Goal: Information Seeking & Learning: Learn about a topic

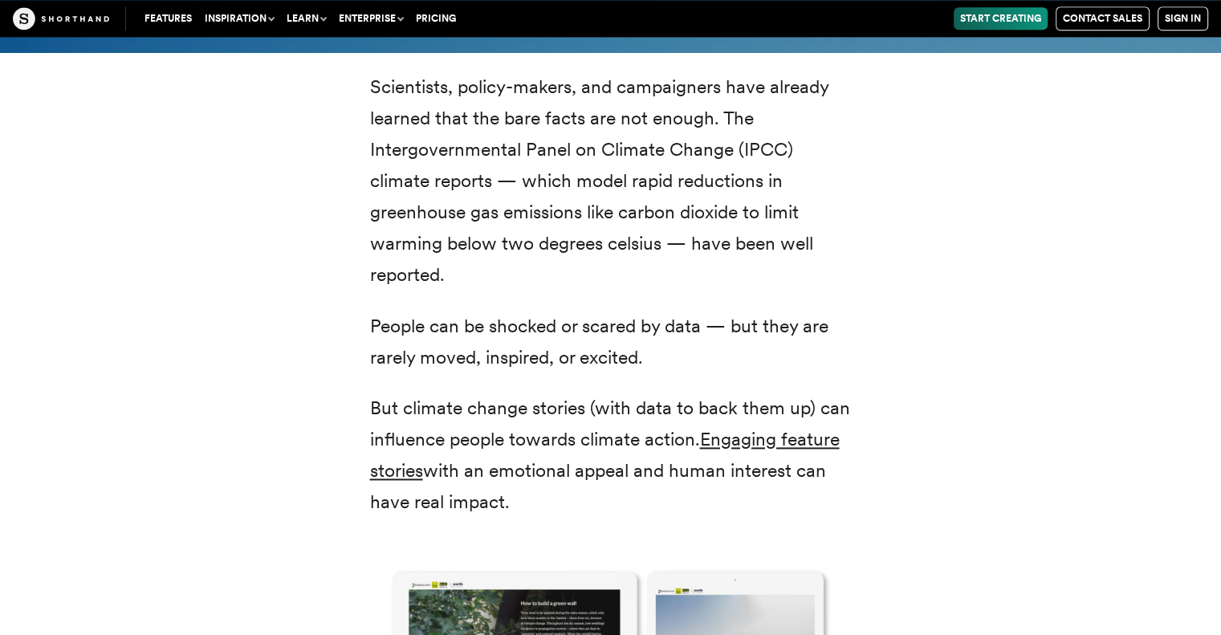
scroll to position [2167, 0]
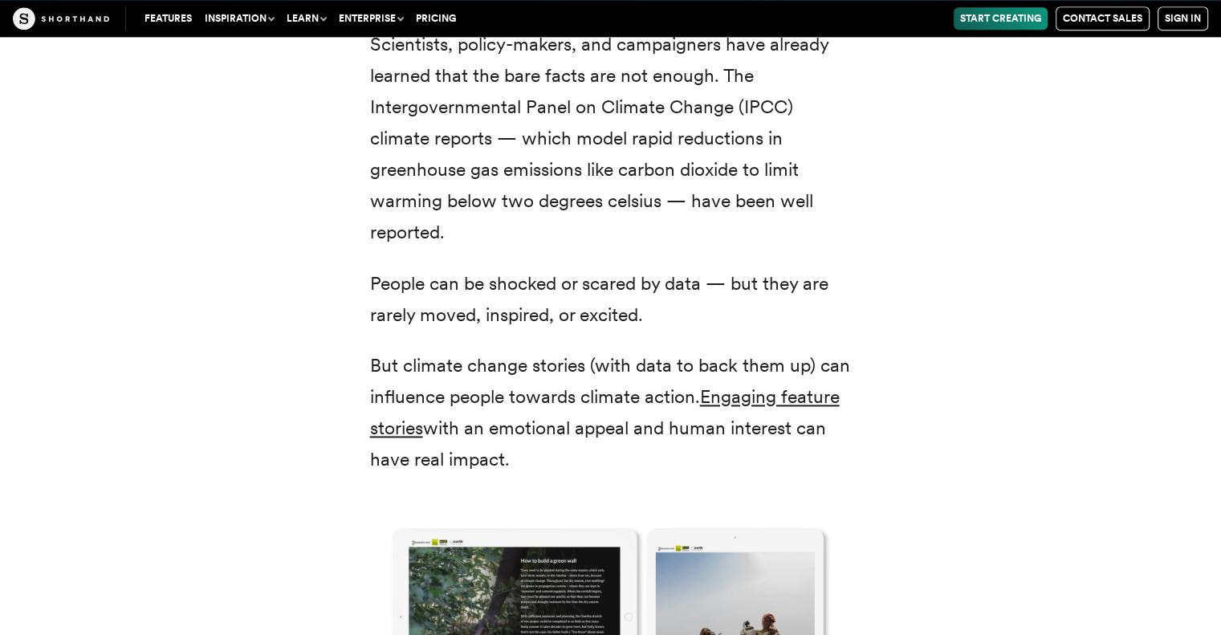
click at [647, 311] on p "People can be shocked or scared by data — but they are rarely moved, inspired, …" at bounding box center [611, 299] width 482 height 63
drag, startPoint x: 647, startPoint y: 311, endPoint x: 988, endPoint y: 295, distance: 341.5
click at [988, 295] on div "Scientists, policy-makers, and campaigners have already learned that the bare f…" at bounding box center [610, 541] width 1091 height 1063
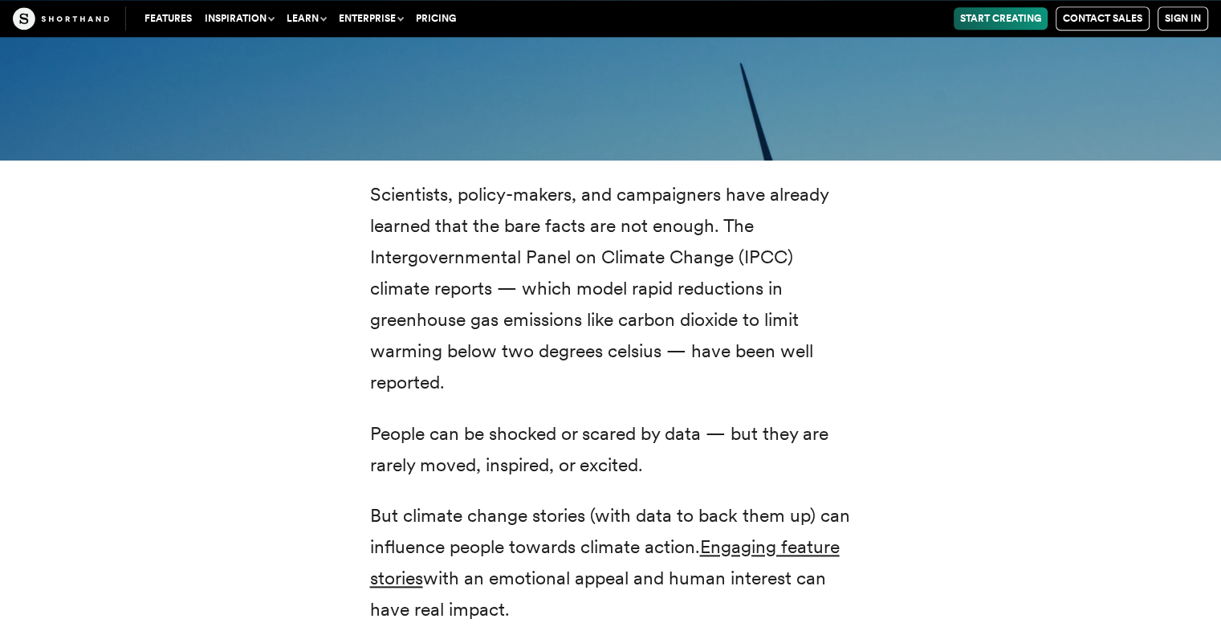
scroll to position [2087, 0]
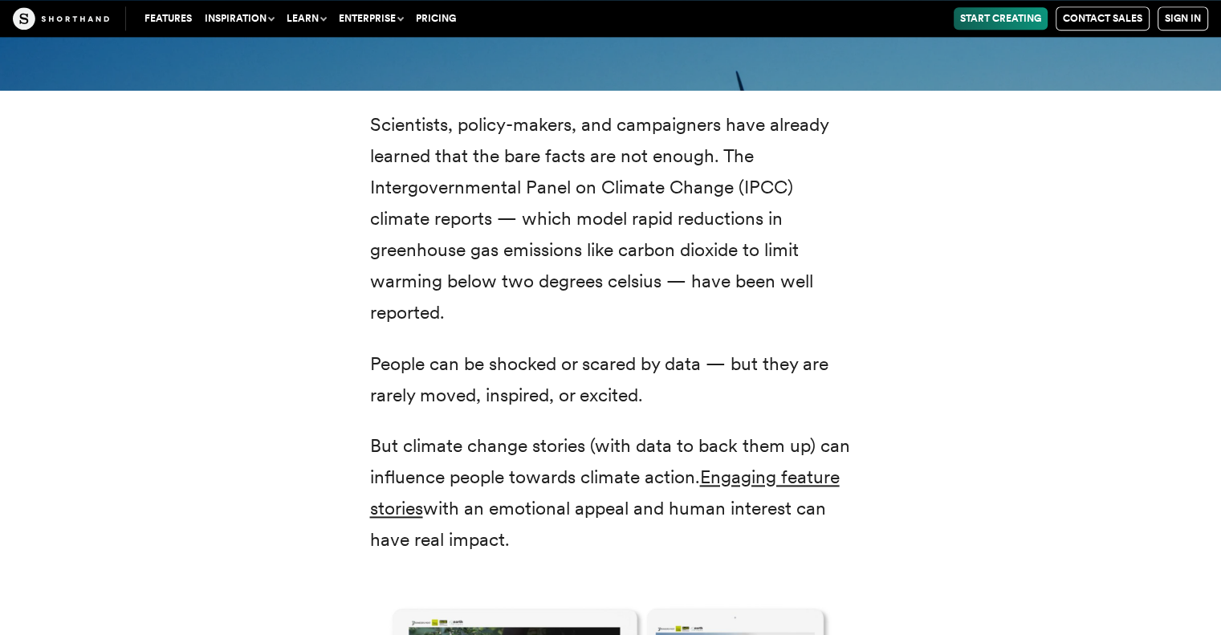
drag, startPoint x: 680, startPoint y: 238, endPoint x: 920, endPoint y: 244, distance: 240.0
click at [920, 244] on div "Scientists, policy-makers, and campaigners have already learned that the bare f…" at bounding box center [610, 621] width 1091 height 1063
drag, startPoint x: 920, startPoint y: 244, endPoint x: 605, endPoint y: 123, distance: 337.1
click at [605, 123] on p "Scientists, policy-makers, and campaigners have already learned that the bare f…" at bounding box center [611, 219] width 482 height 220
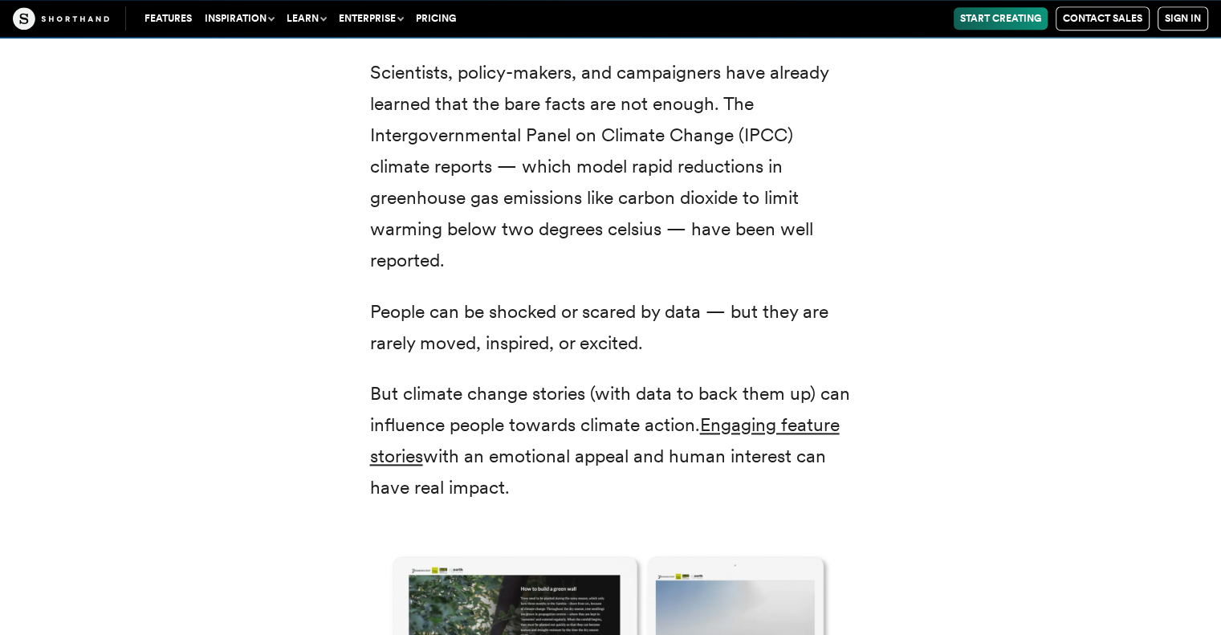
scroll to position [2167, 0]
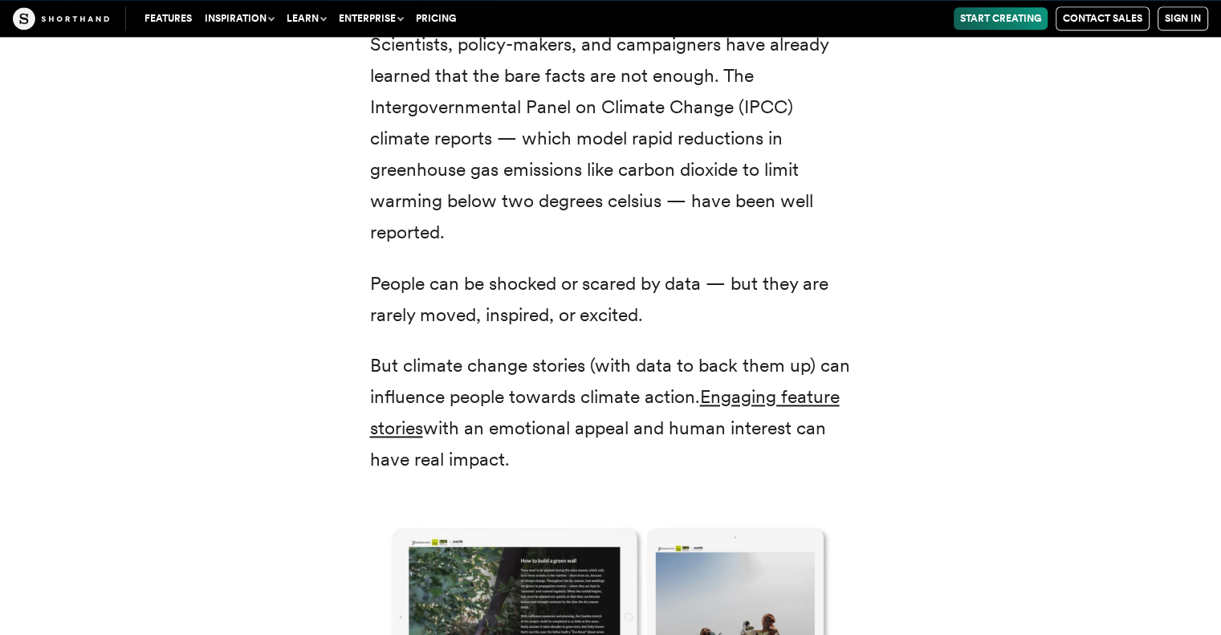
drag, startPoint x: 841, startPoint y: 153, endPoint x: 709, endPoint y: 168, distance: 132.4
click at [709, 168] on p "Scientists, policy-makers, and campaigners have already learned that the bare f…" at bounding box center [611, 139] width 482 height 220
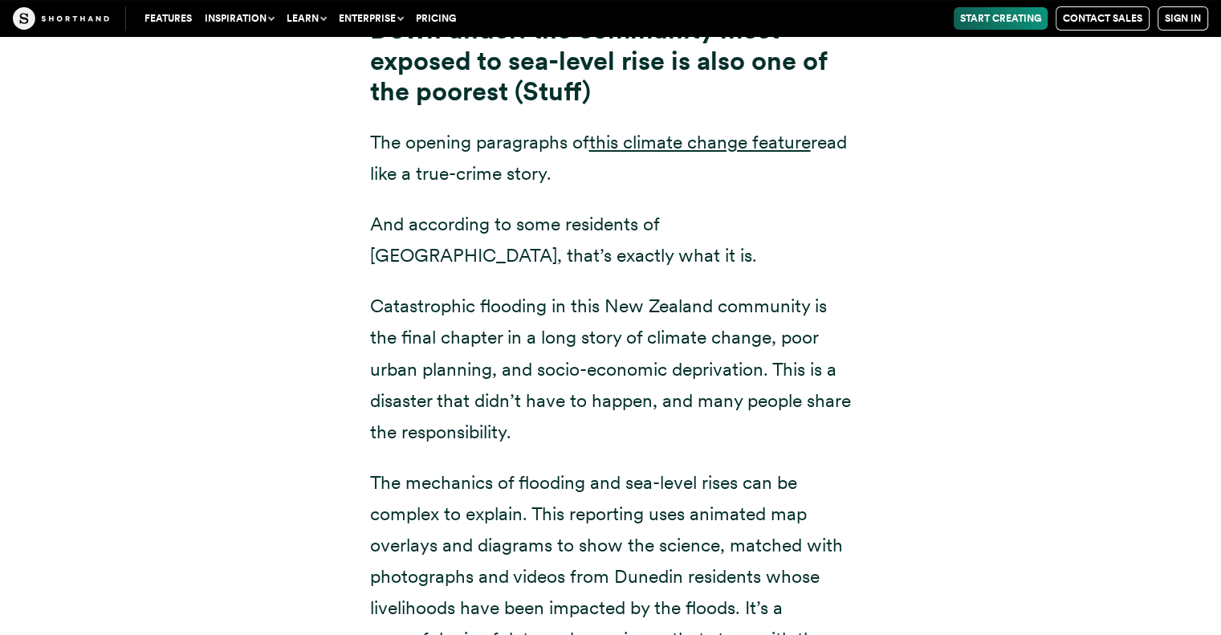
scroll to position [6340, 0]
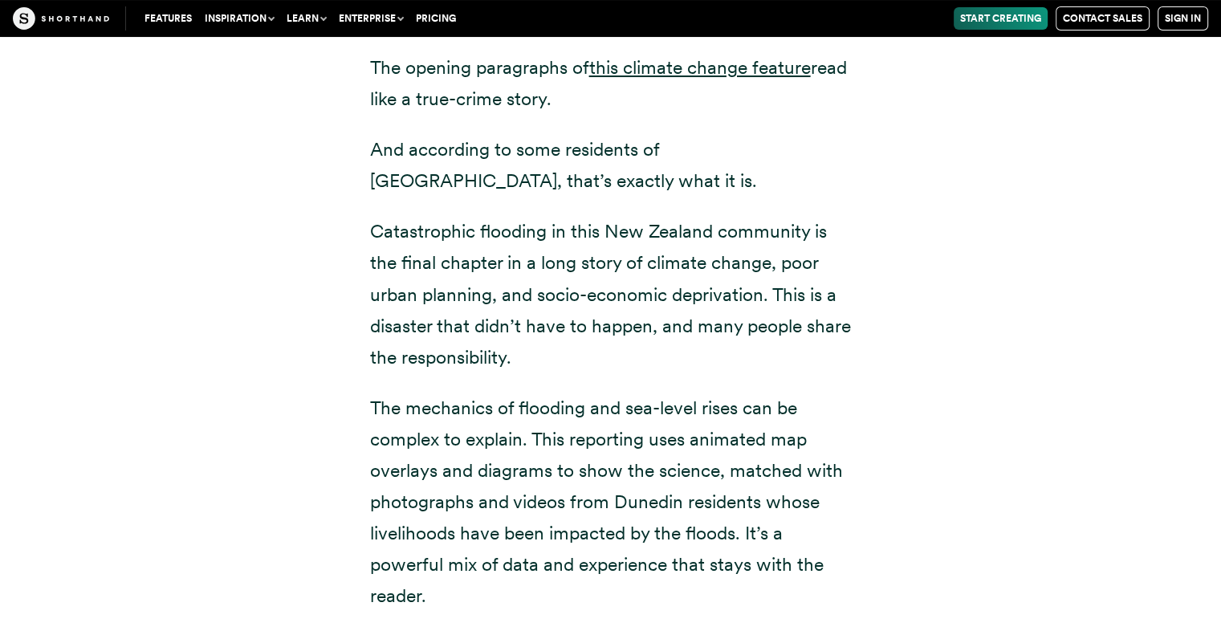
drag, startPoint x: 882, startPoint y: 290, endPoint x: 830, endPoint y: 299, distance: 52.9
click at [830, 299] on p "Catastrophic flooding in this New Zealand community is the final chapter in a l…" at bounding box center [611, 294] width 482 height 156
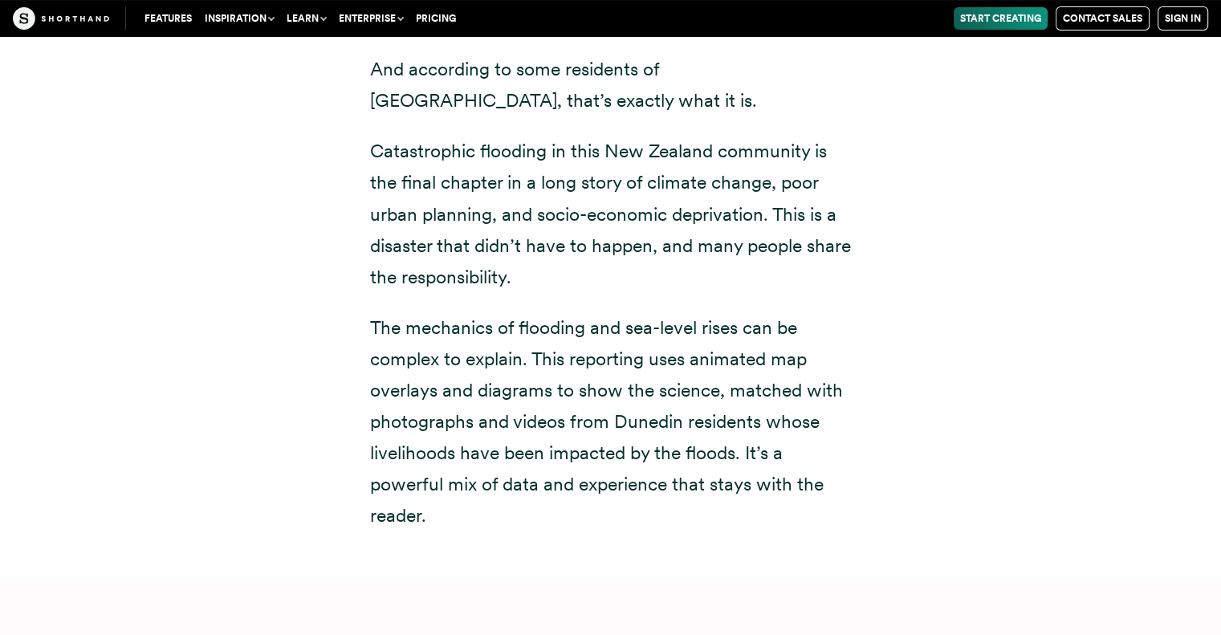
drag, startPoint x: 839, startPoint y: 287, endPoint x: 847, endPoint y: 274, distance: 14.5
drag, startPoint x: 847, startPoint y: 274, endPoint x: 1002, endPoint y: 214, distance: 166.2
click at [1002, 214] on div "Down under: the community most-exposed to sea-level rise is also one of the poo…" at bounding box center [610, 211] width 1091 height 742
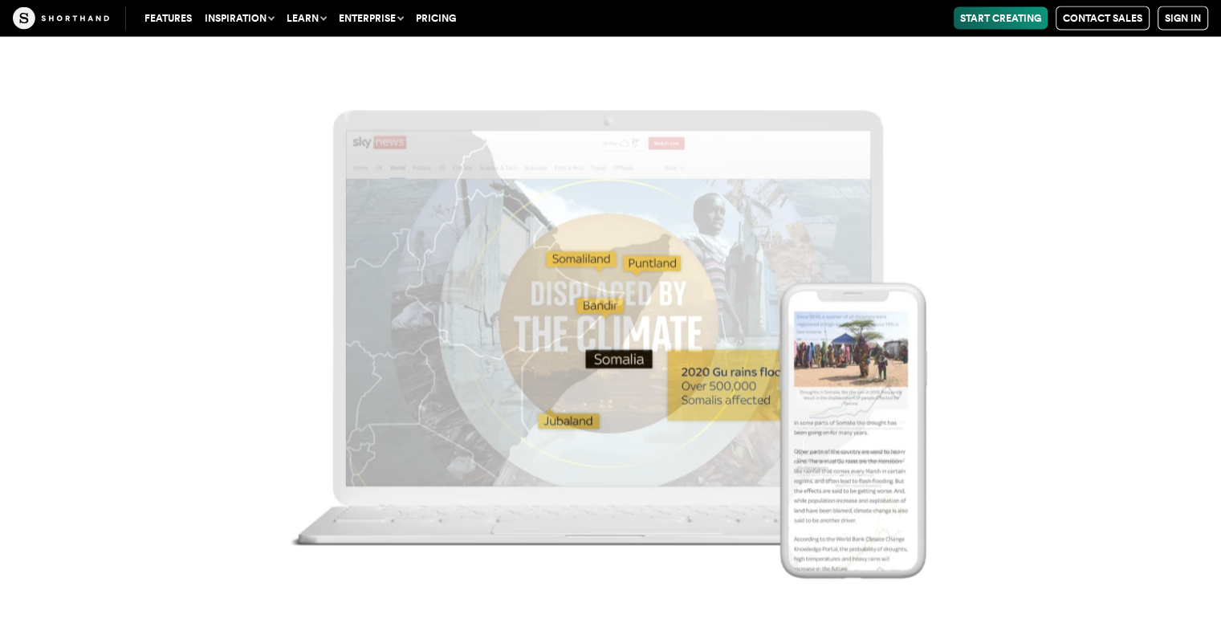
scroll to position [9309, 0]
click at [592, 365] on img at bounding box center [610, 317] width 1221 height 635
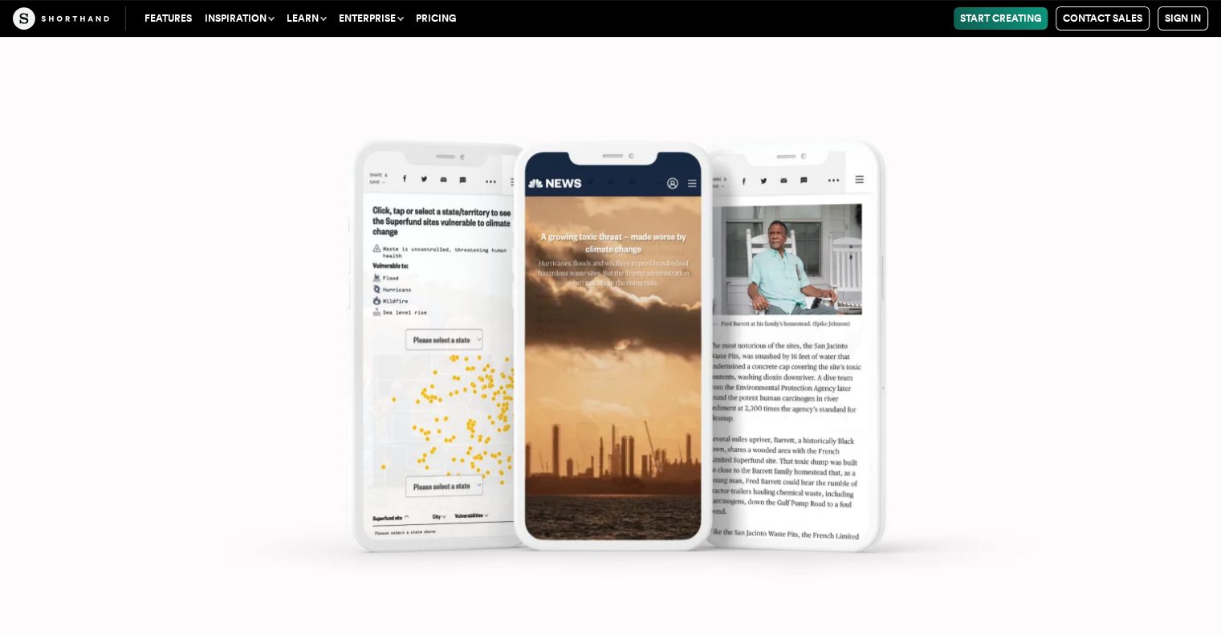
scroll to position [12760, 0]
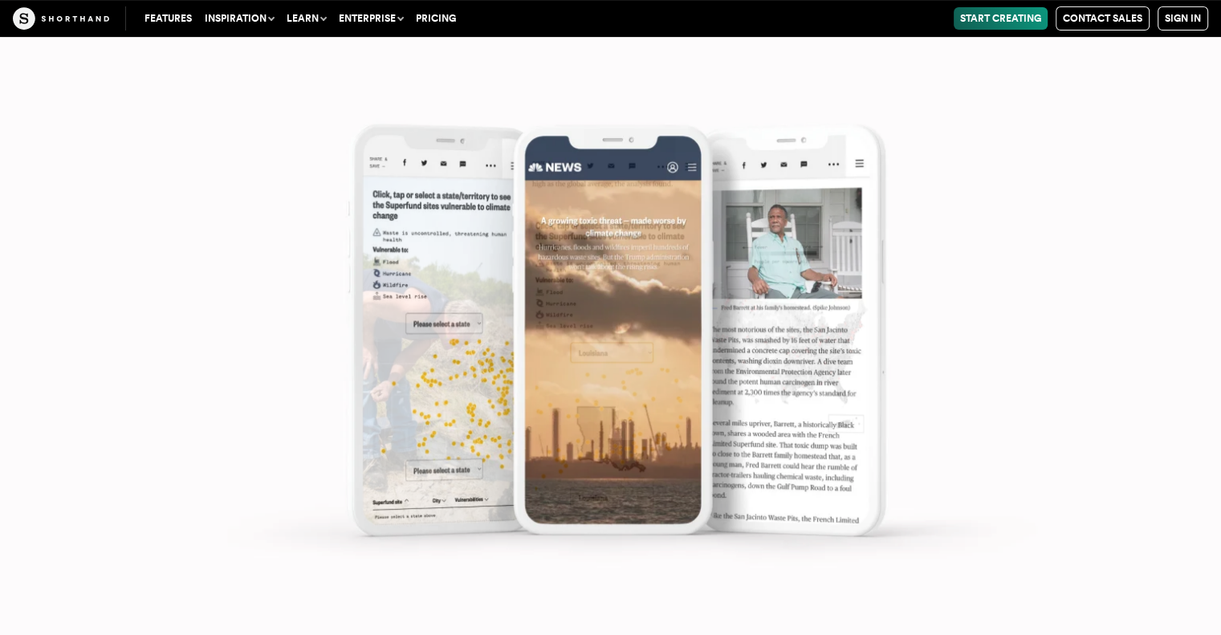
click at [619, 270] on img at bounding box center [610, 317] width 1221 height 635
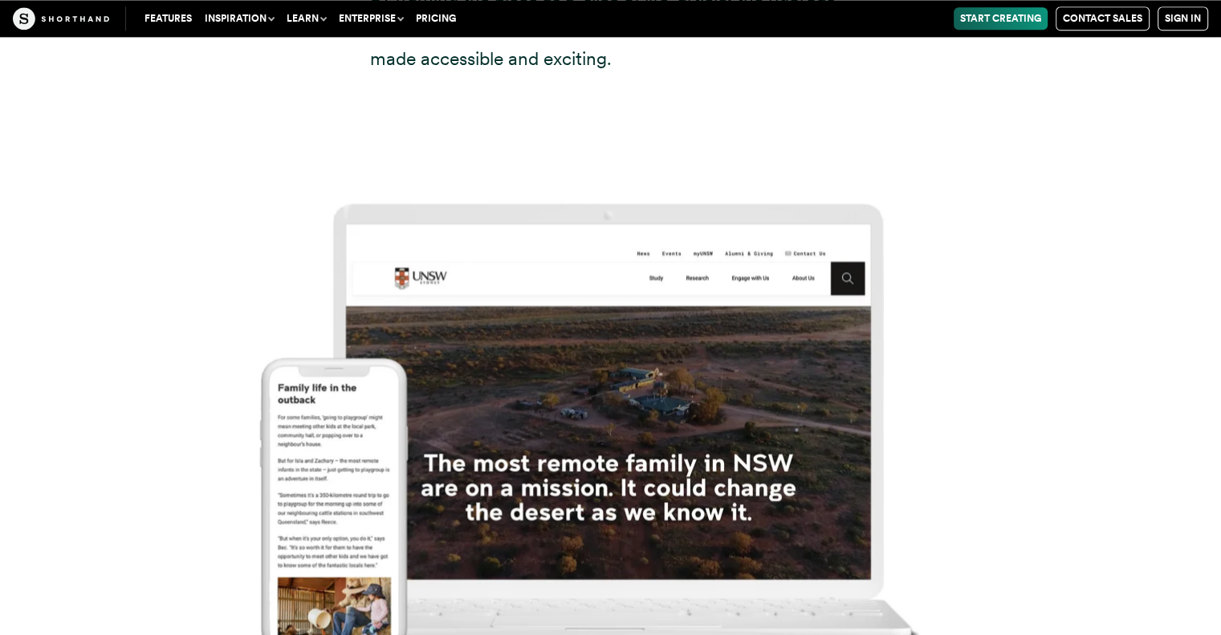
scroll to position [14446, 0]
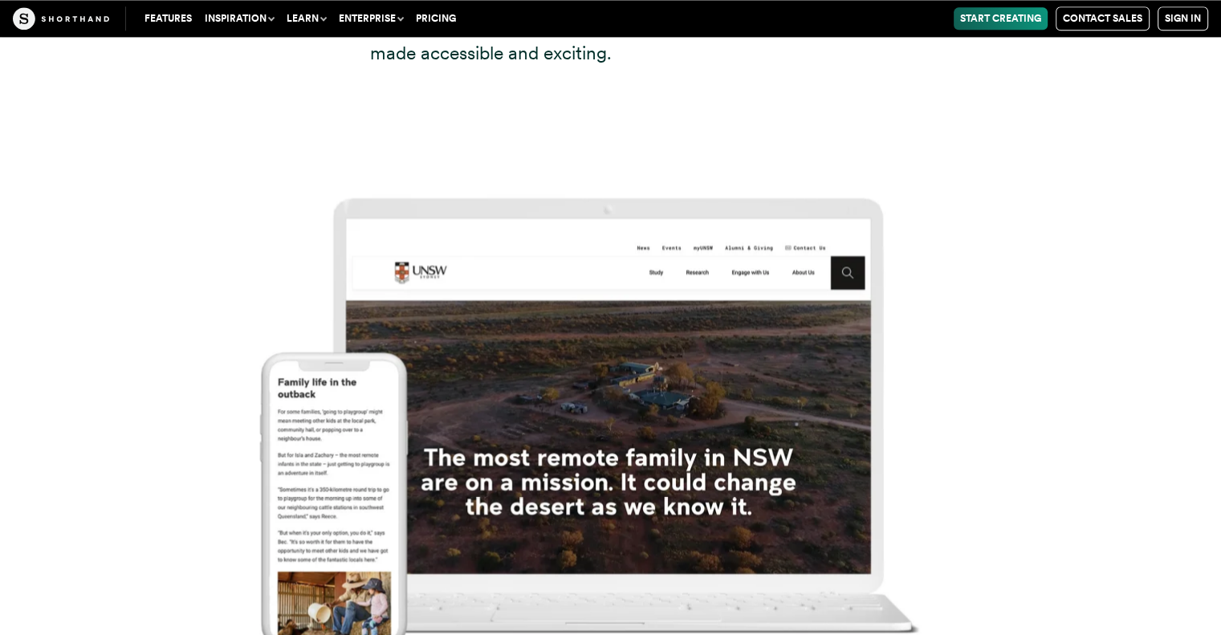
click at [571, 387] on img at bounding box center [610, 405] width 1221 height 635
click at [297, 394] on img at bounding box center [610, 405] width 1221 height 635
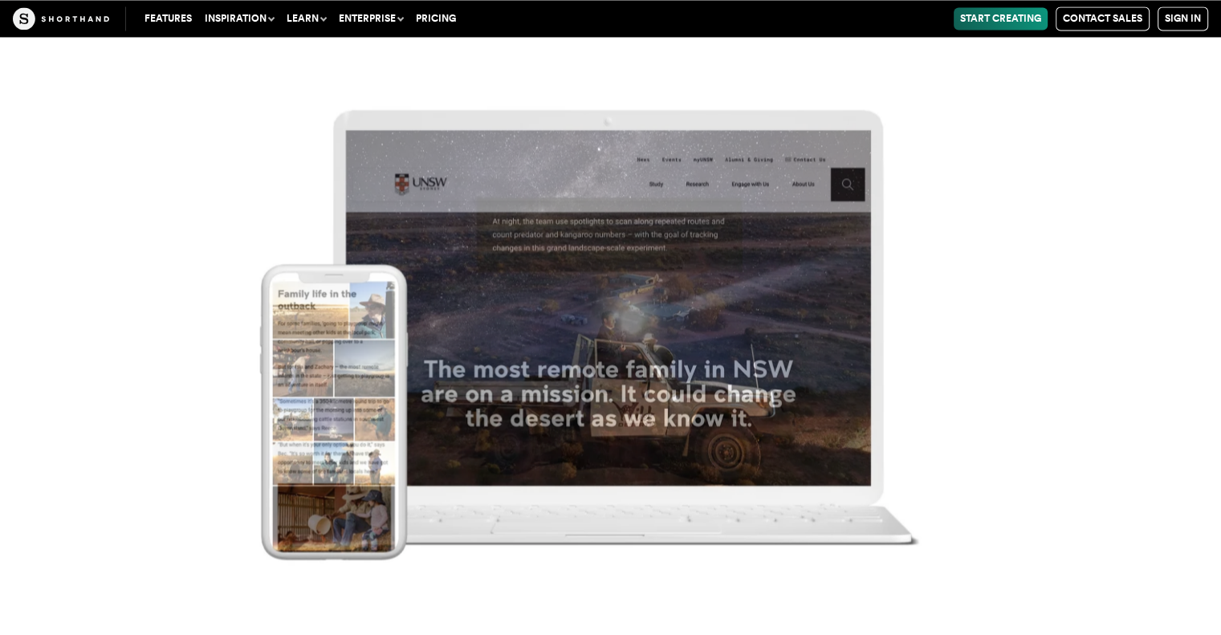
scroll to position [14767, 0]
click at [1067, 299] on img at bounding box center [610, 317] width 1221 height 635
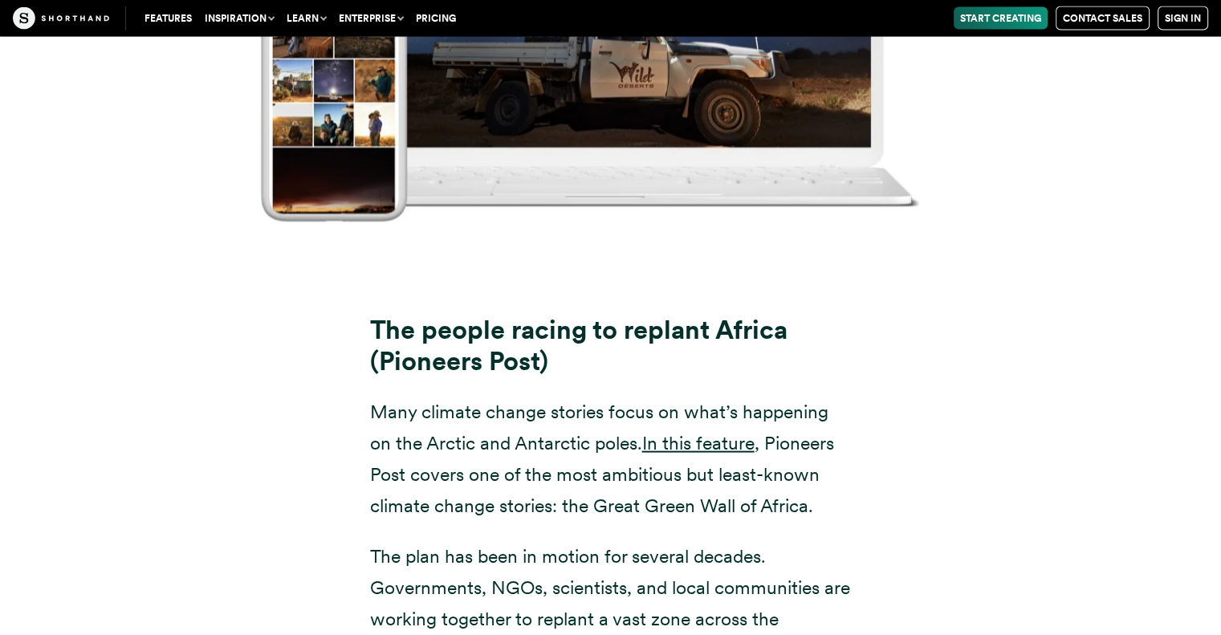
scroll to position [15569, 0]
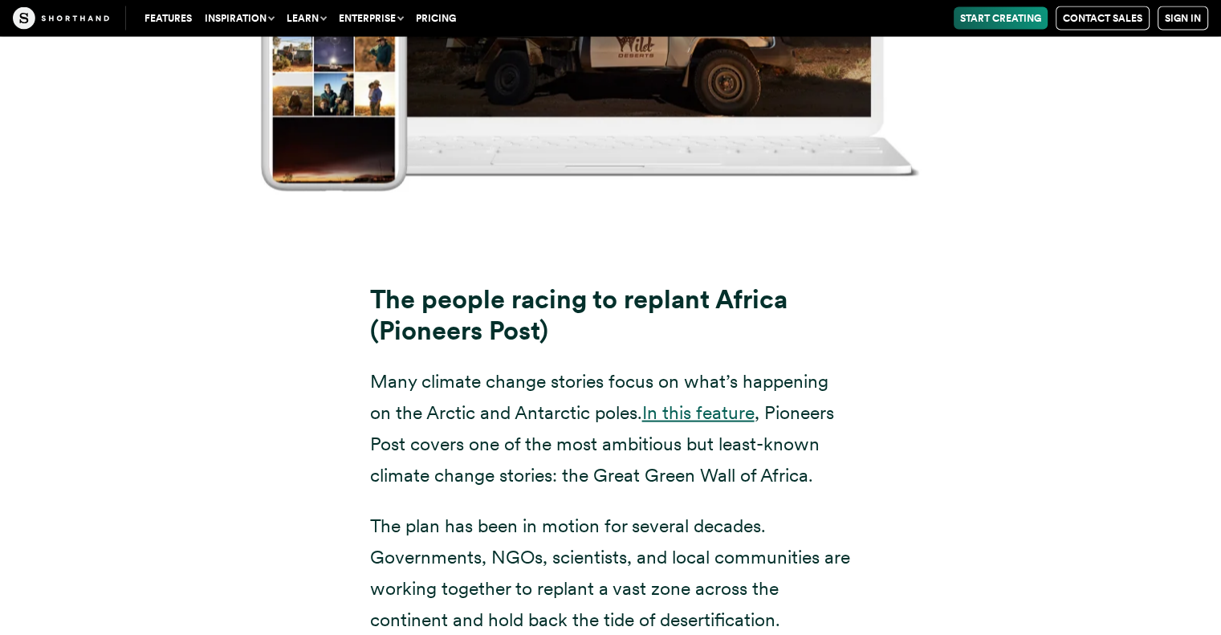
click at [690, 401] on link "In this feature" at bounding box center [698, 412] width 112 height 22
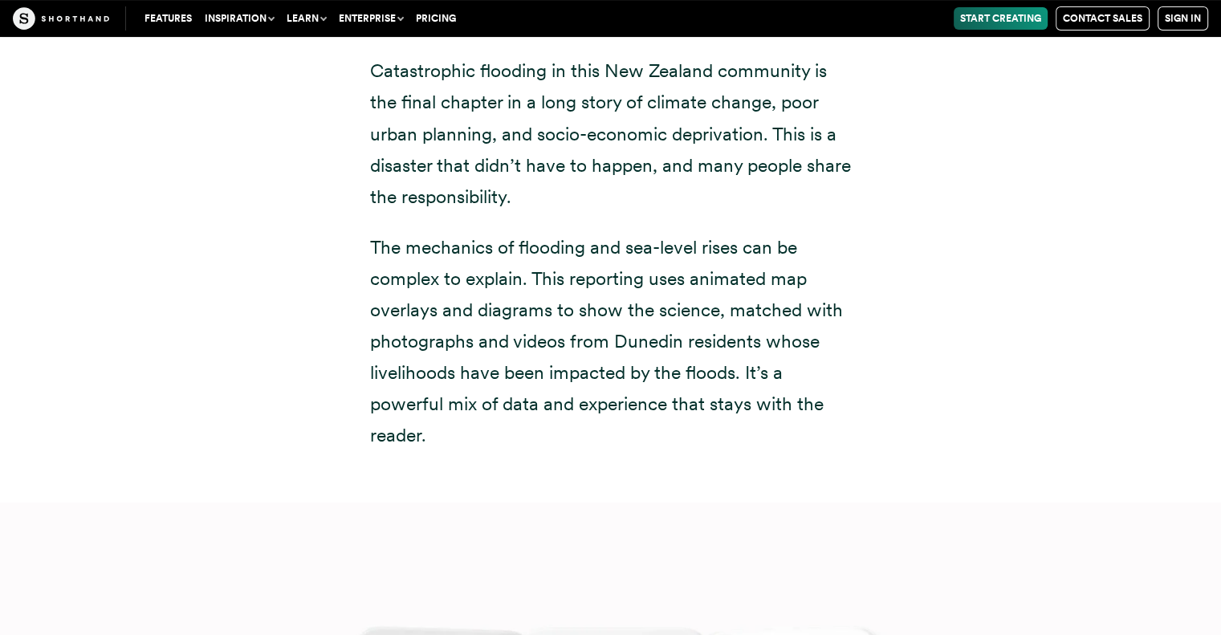
scroll to position [6099, 0]
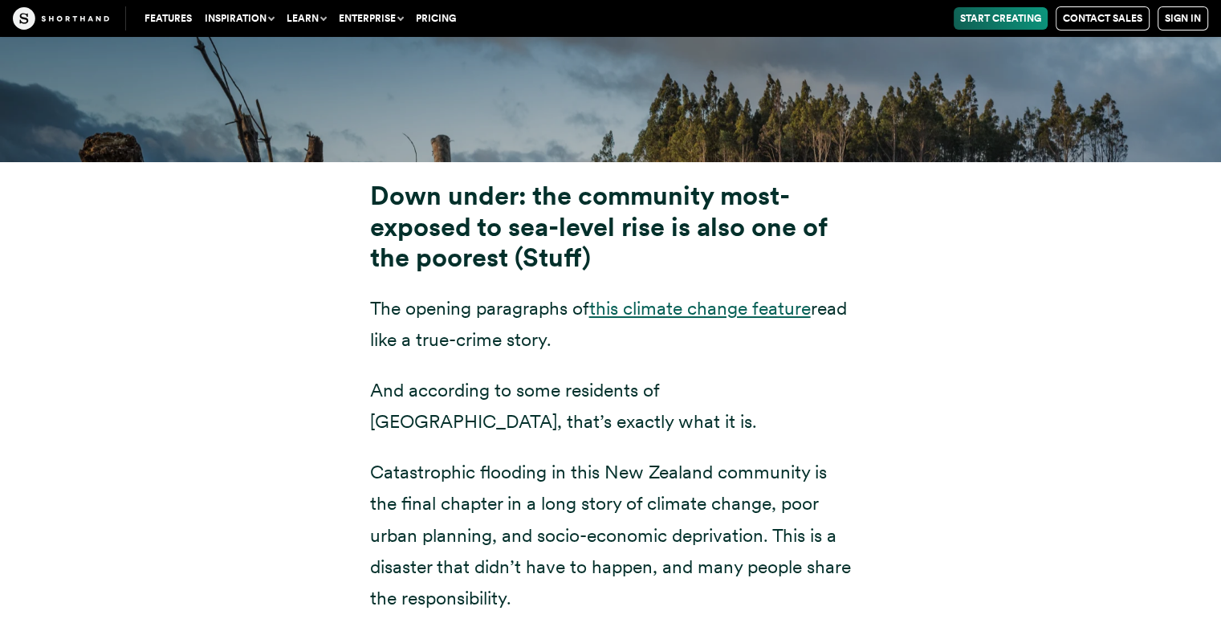
click at [774, 297] on link "this climate change feature" at bounding box center [700, 308] width 222 height 22
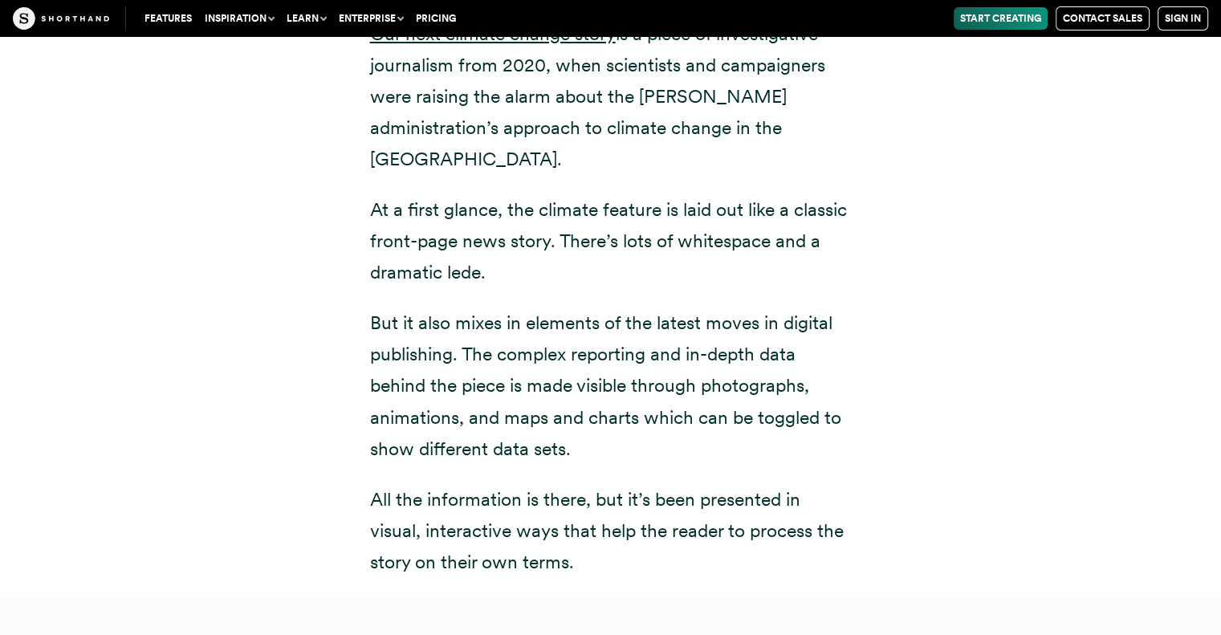
scroll to position [12520, 0]
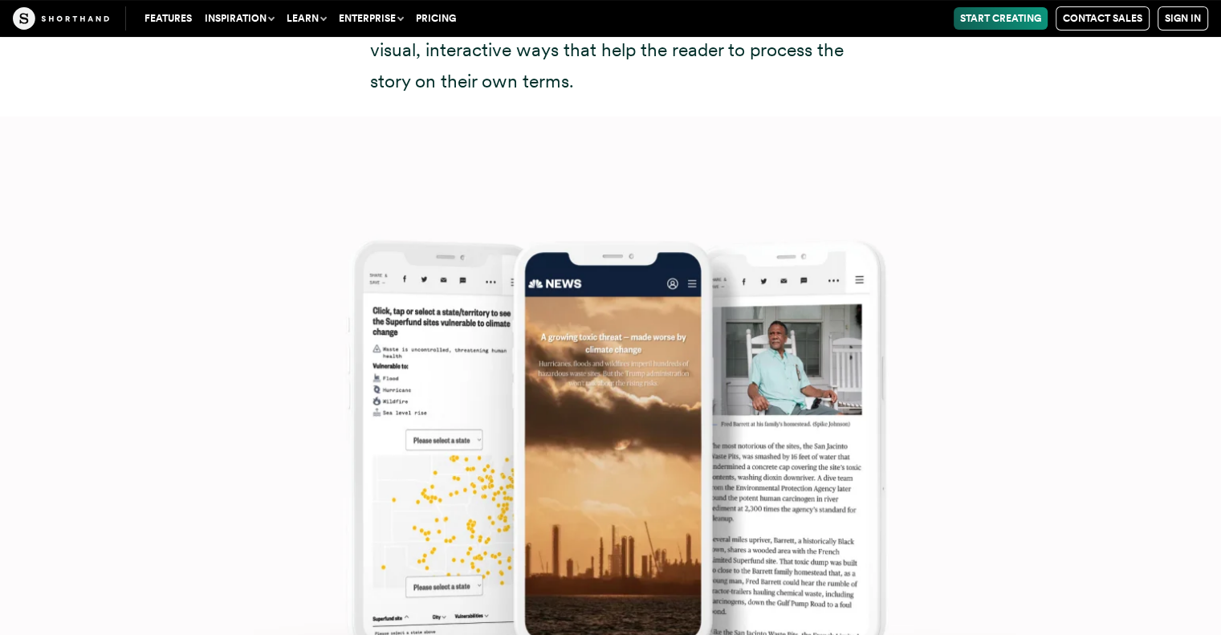
drag, startPoint x: 1001, startPoint y: 296, endPoint x: 1085, endPoint y: 169, distance: 152.2
click at [1085, 169] on img at bounding box center [610, 433] width 1221 height 635
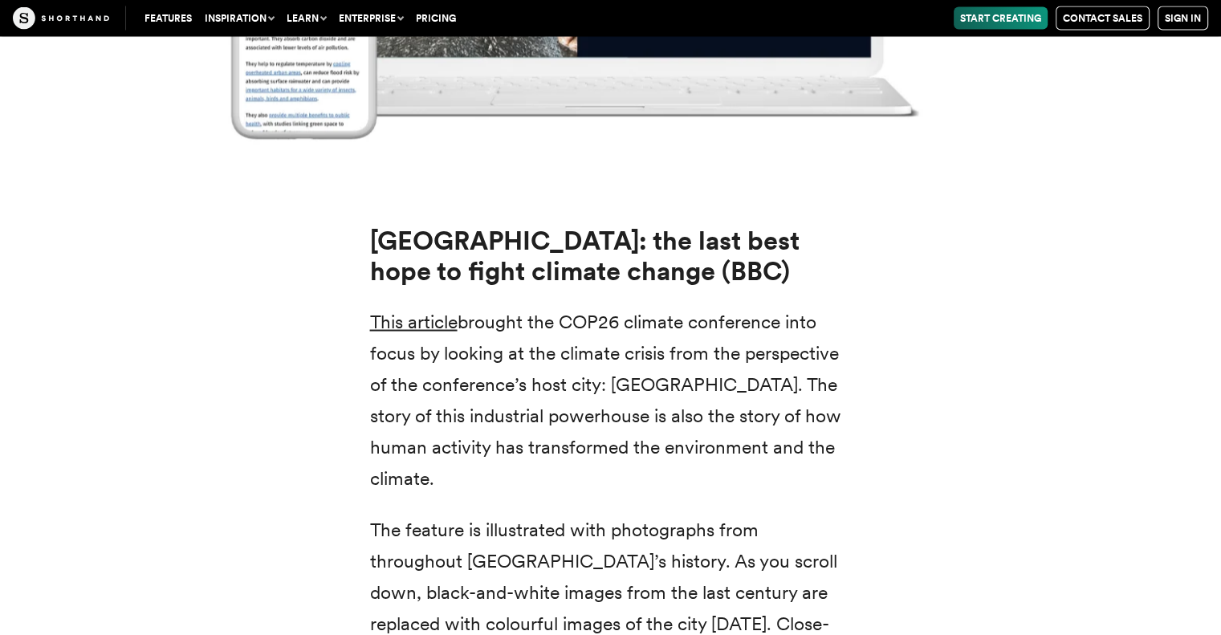
scroll to position [21348, 0]
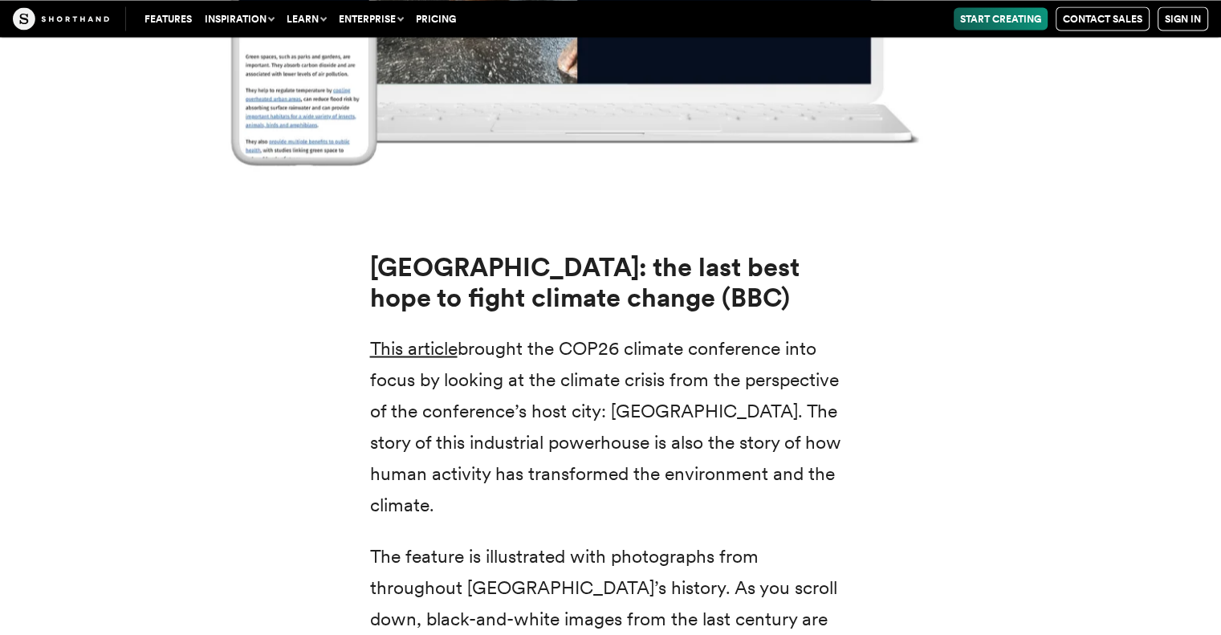
drag, startPoint x: 1094, startPoint y: 219, endPoint x: 1133, endPoint y: 166, distance: 66.0
click at [1133, 232] on div "[GEOGRAPHIC_DATA]: the last best hope to fight climate change (BBC) This articl…" at bounding box center [610, 562] width 1091 height 660
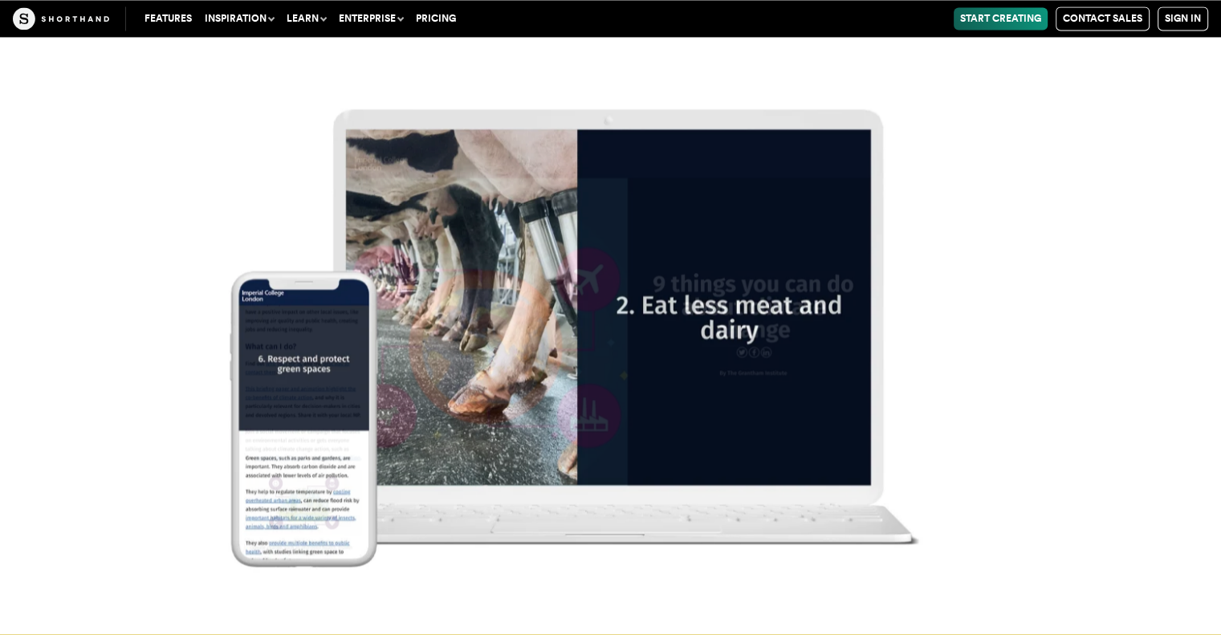
scroll to position [20706, 0]
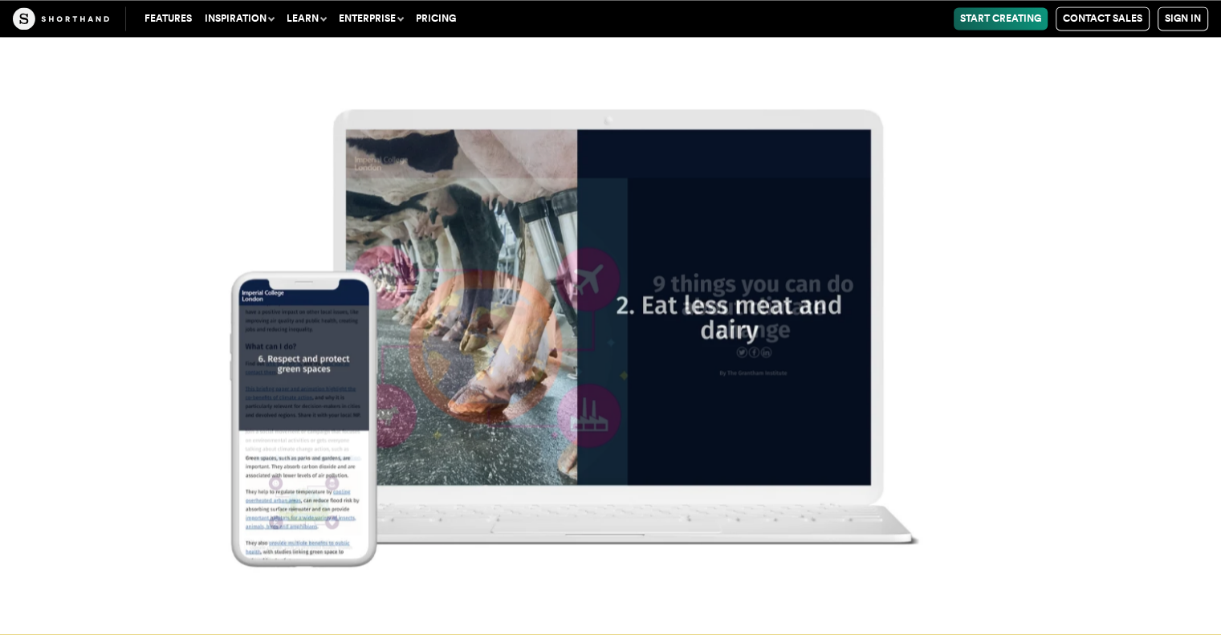
drag, startPoint x: 1132, startPoint y: 169, endPoint x: 1079, endPoint y: 116, distance: 74.9
click at [1079, 116] on img at bounding box center [610, 317] width 1221 height 635
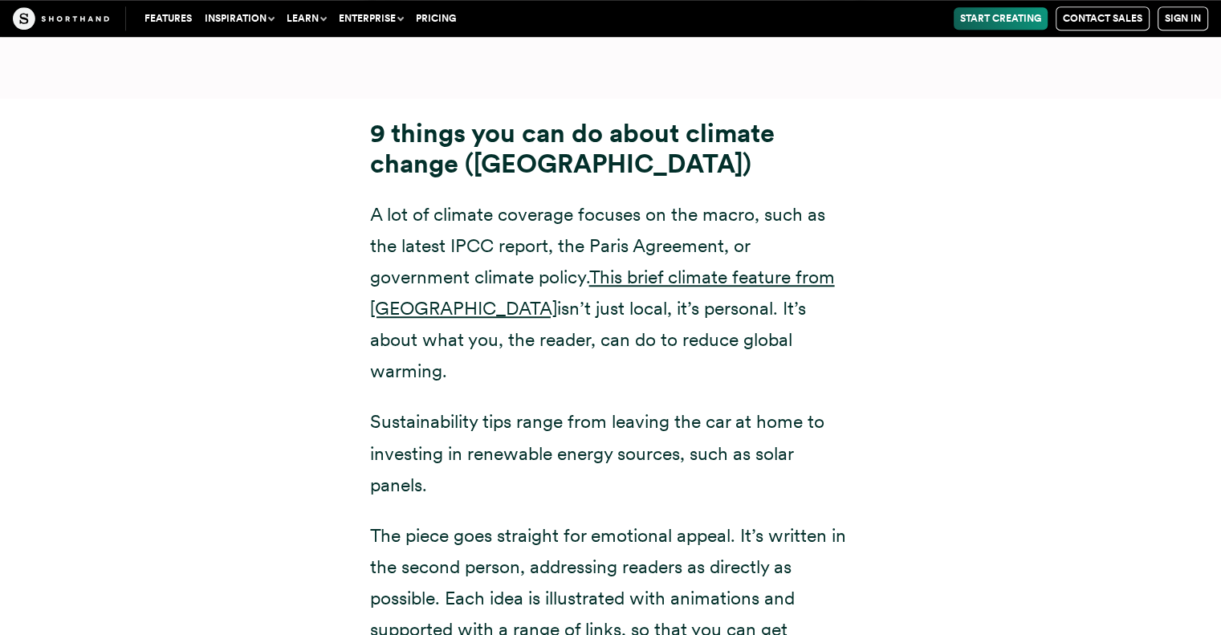
scroll to position [19582, 0]
drag, startPoint x: 1184, startPoint y: 95, endPoint x: 1168, endPoint y: 68, distance: 31.0
click at [1165, 100] on div "9 things you can do about climate change (Imperial College [GEOGRAPHIC_DATA]) A…" at bounding box center [610, 399] width 1221 height 598
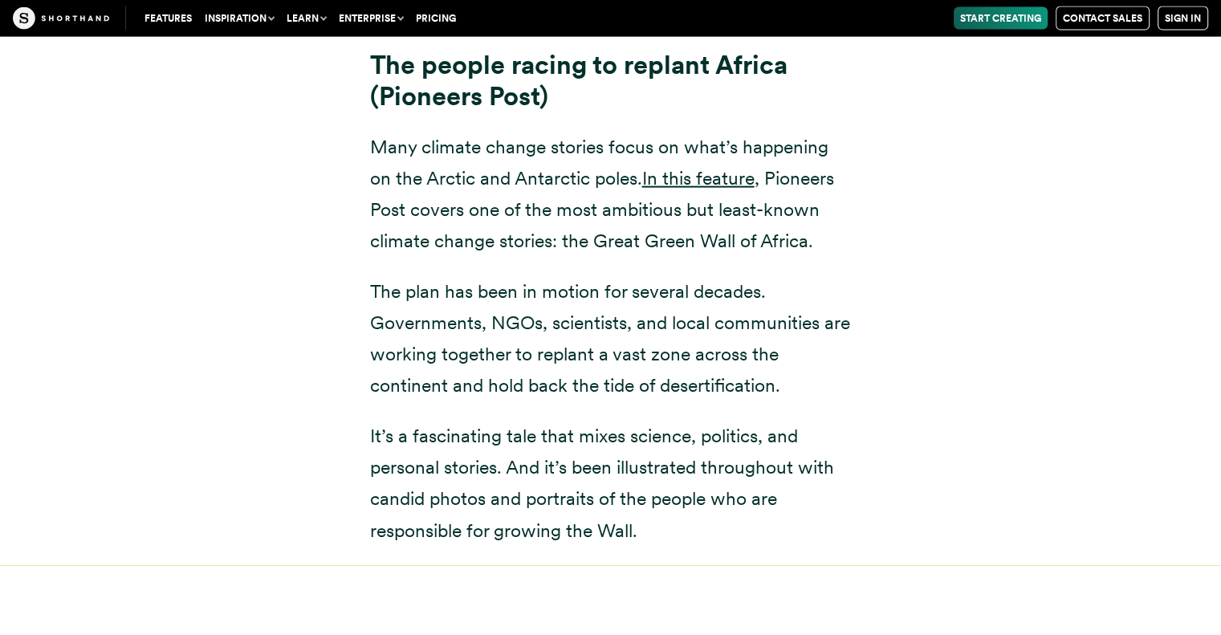
scroll to position [15650, 0]
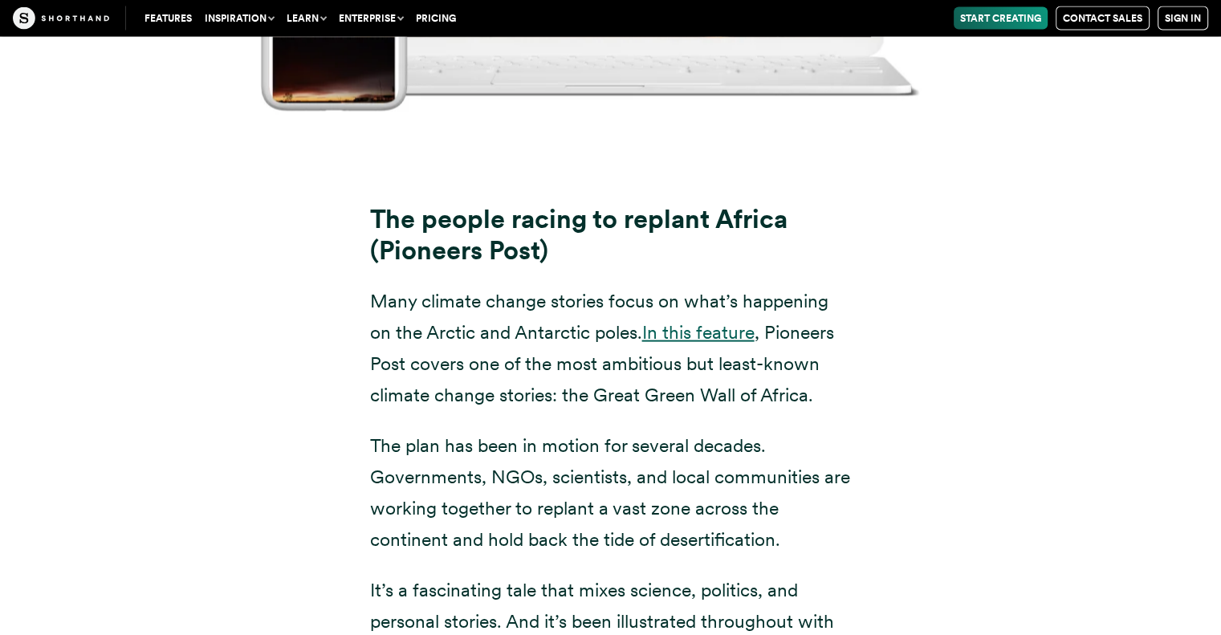
click at [691, 321] on link "In this feature" at bounding box center [698, 332] width 112 height 22
click at [530, 286] on p "Many climate change stories focus on what’s happening on the Arctic and Antarct…" at bounding box center [611, 348] width 482 height 125
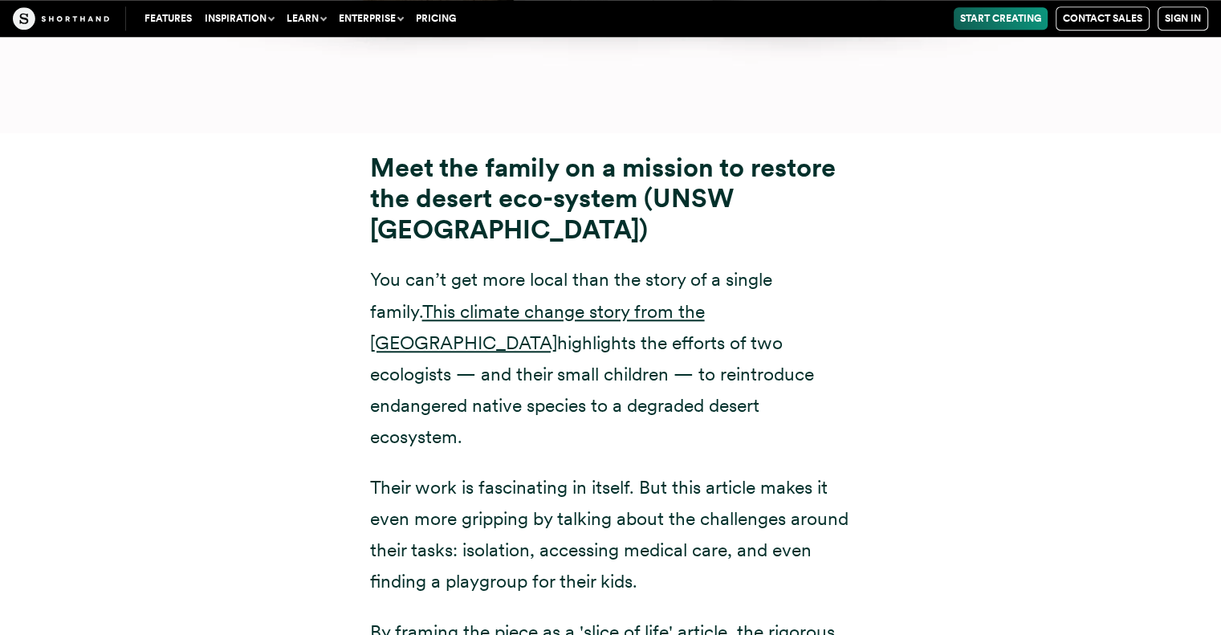
scroll to position [13804, 0]
